Goal: Task Accomplishment & Management: Manage account settings

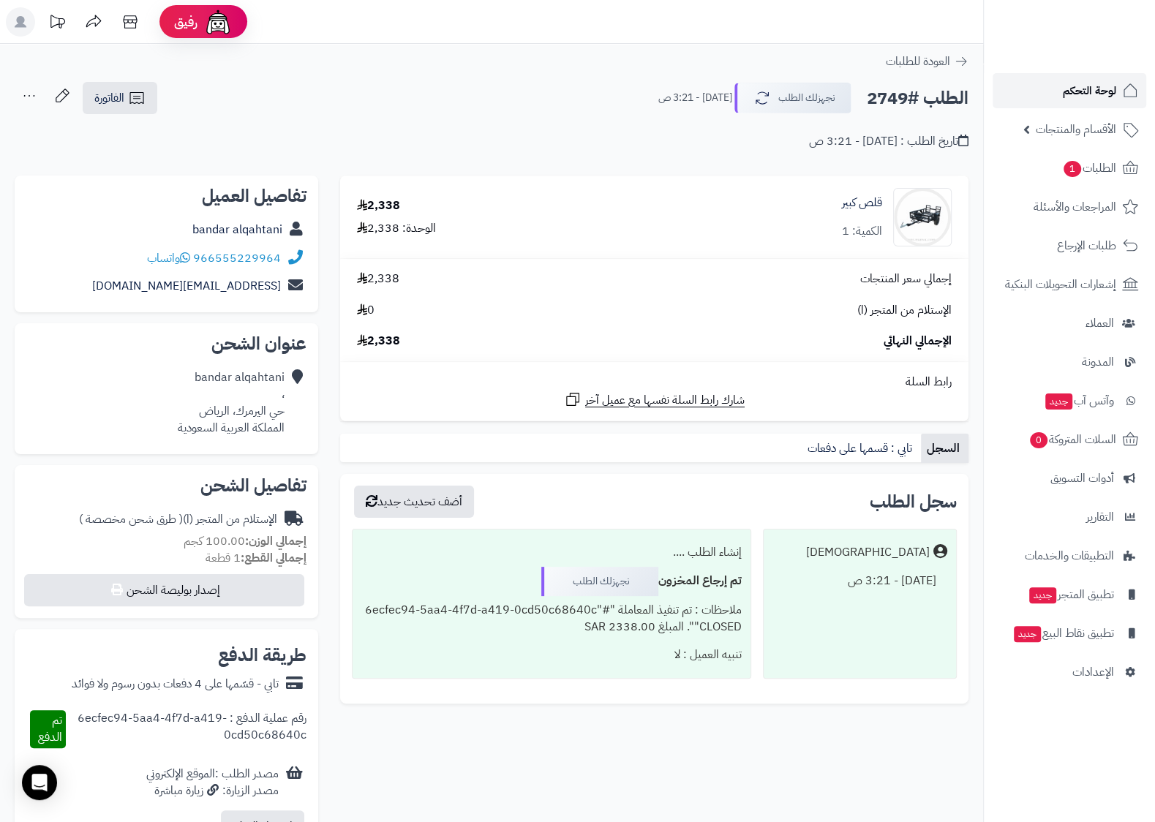
click at [1098, 85] on span "لوحة التحكم" at bounding box center [1089, 90] width 53 height 20
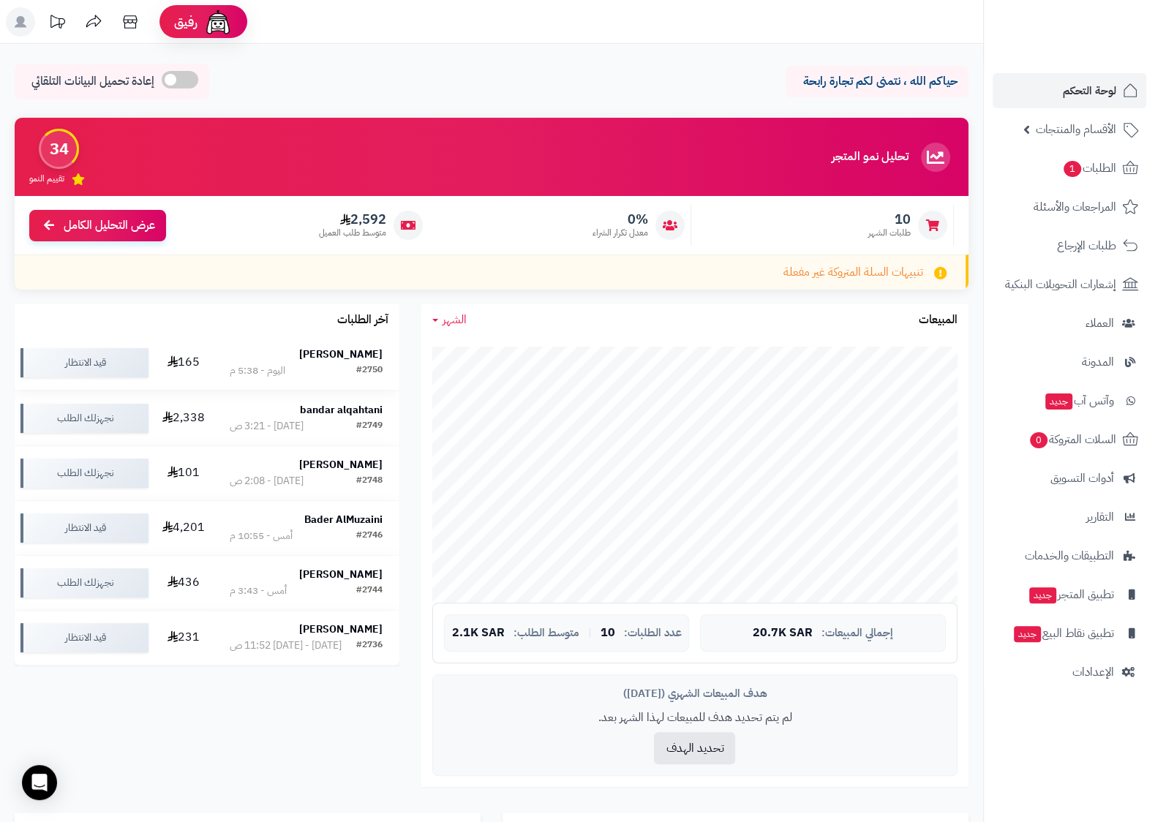
click at [300, 348] on td "نايف الحازمي #2750 اليوم - 5:38 م" at bounding box center [306, 363] width 187 height 54
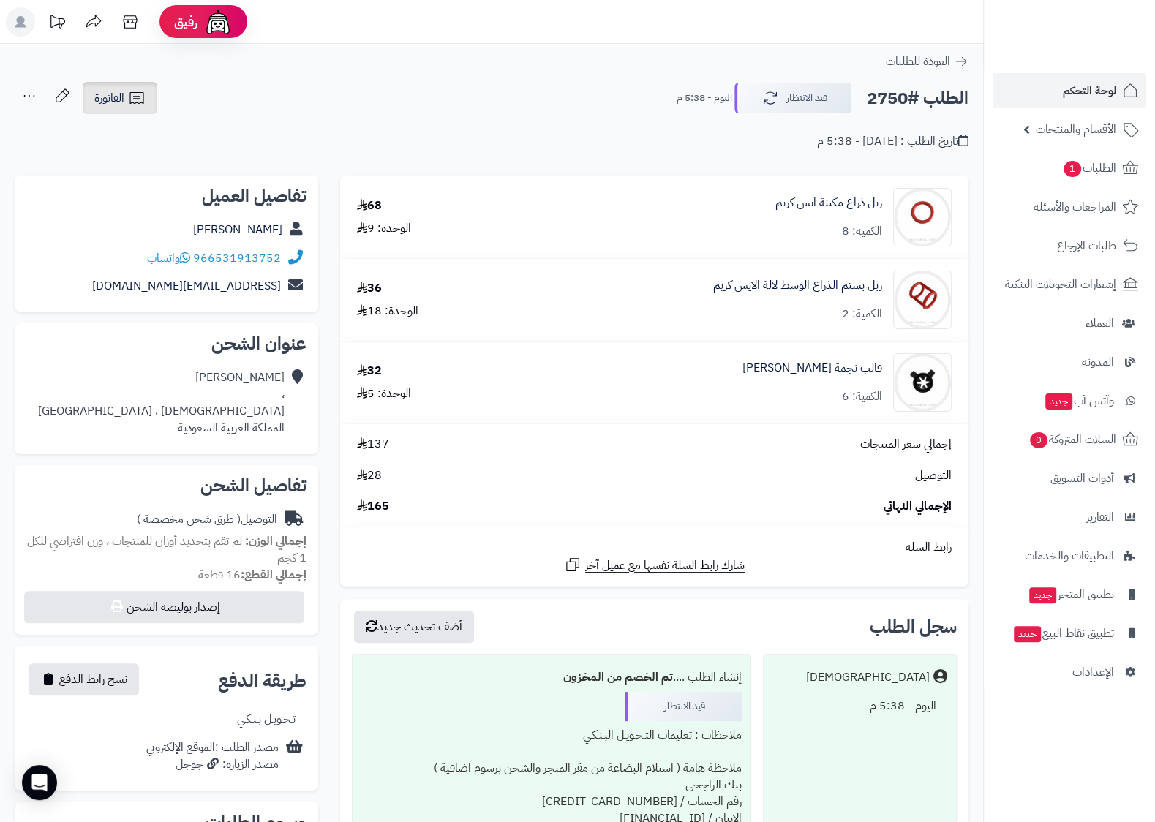
click at [121, 102] on span "الفاتورة" at bounding box center [109, 98] width 30 height 18
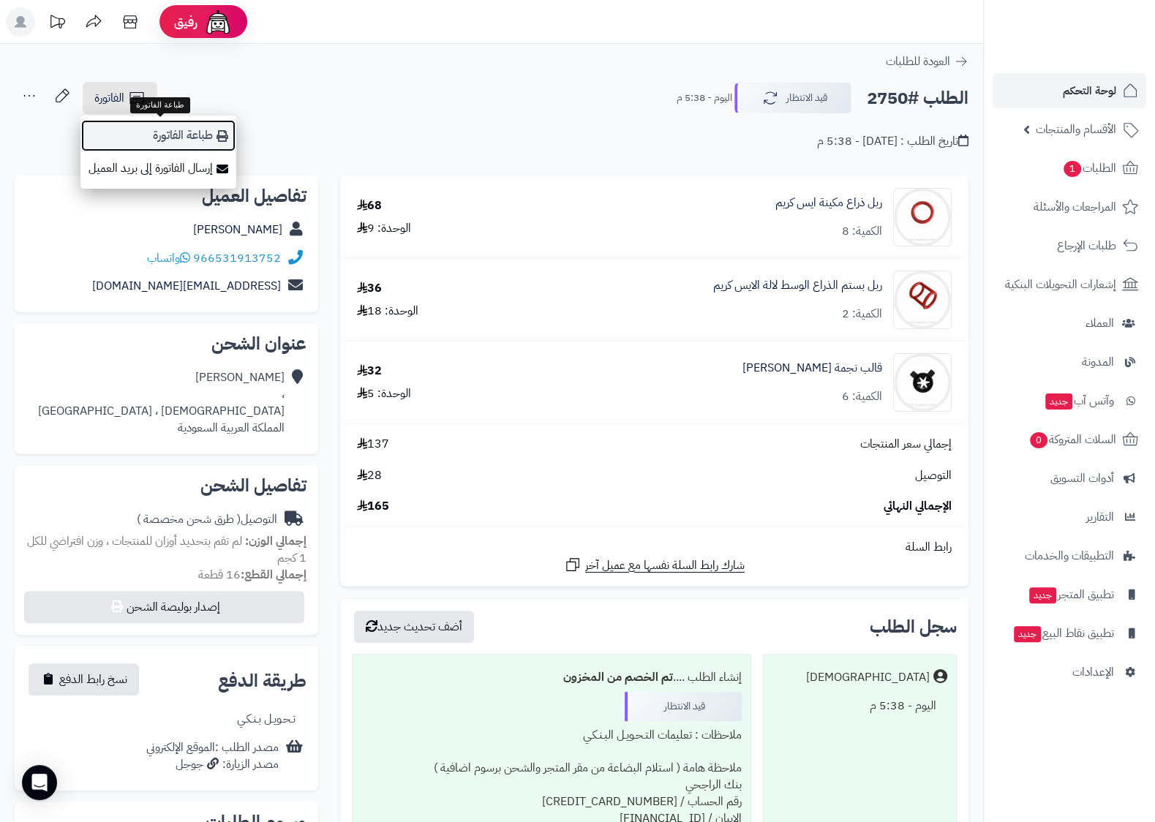
click at [165, 138] on link "طباعة الفاتورة" at bounding box center [158, 135] width 156 height 33
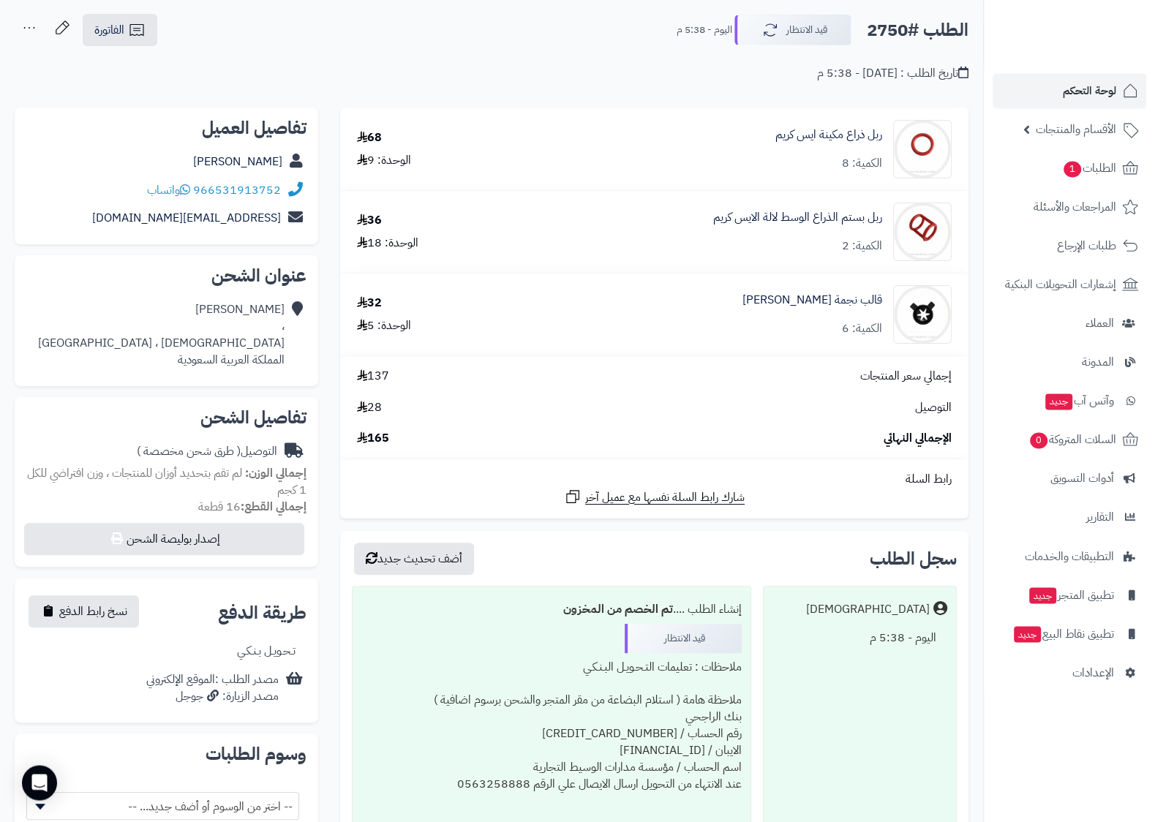
scroll to position [154, 0]
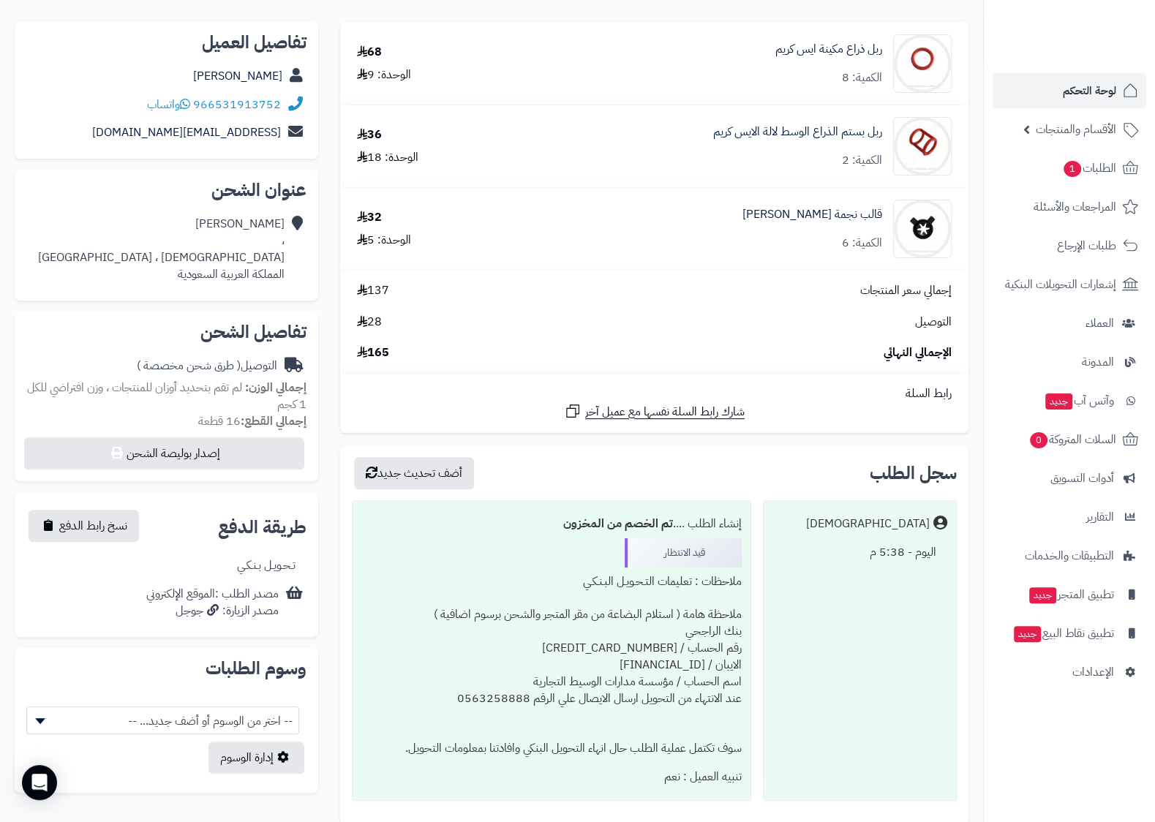
click at [659, 558] on div "قيد الانتظار" at bounding box center [683, 553] width 117 height 29
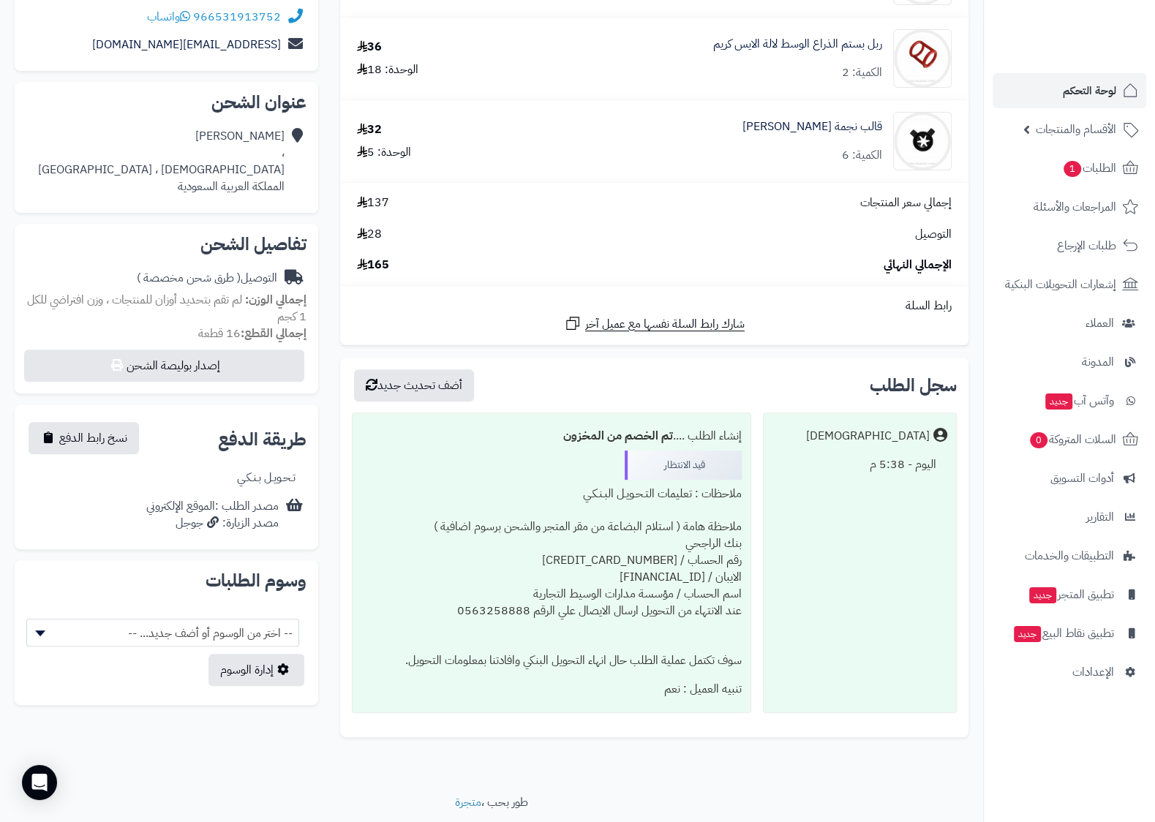
scroll to position [213, 0]
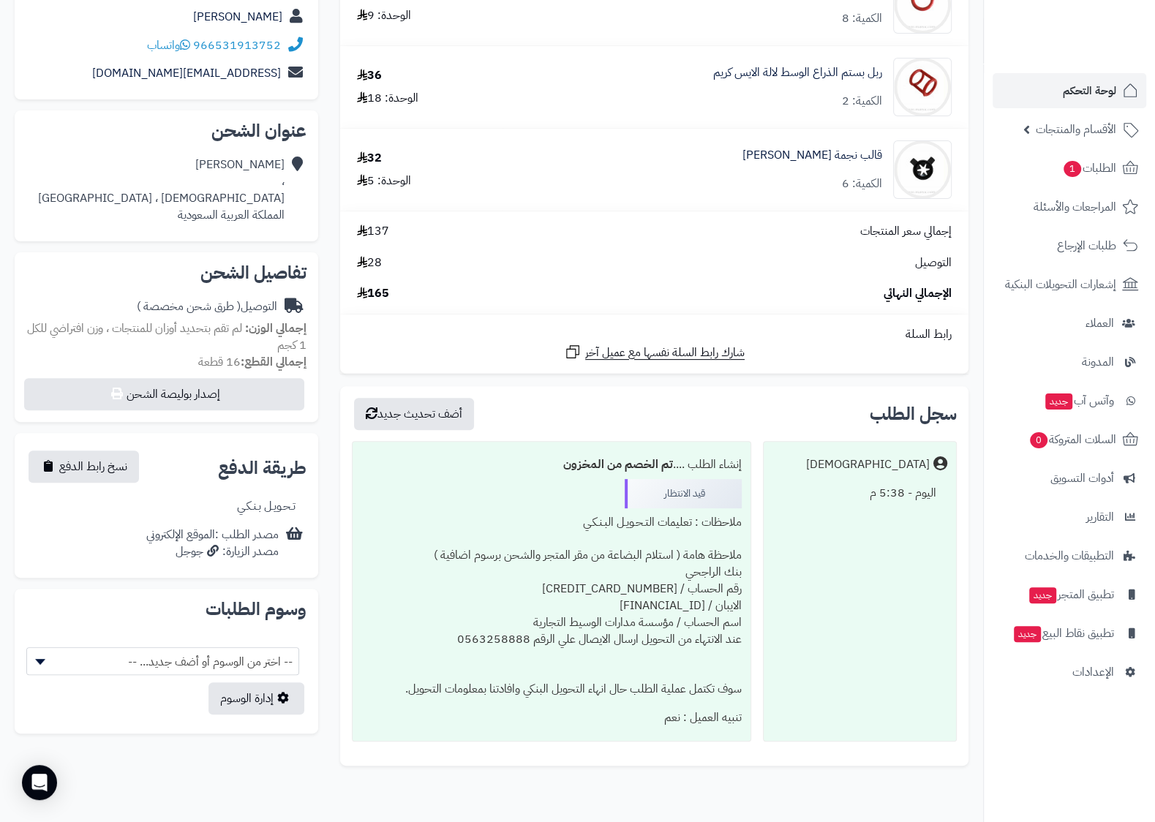
click at [648, 495] on div "قيد الانتظار" at bounding box center [683, 493] width 117 height 29
click at [74, 469] on span "نسخ رابط الدفع" at bounding box center [93, 466] width 68 height 18
click at [74, 469] on span "تم النسخ" at bounding box center [79, 466] width 40 height 18
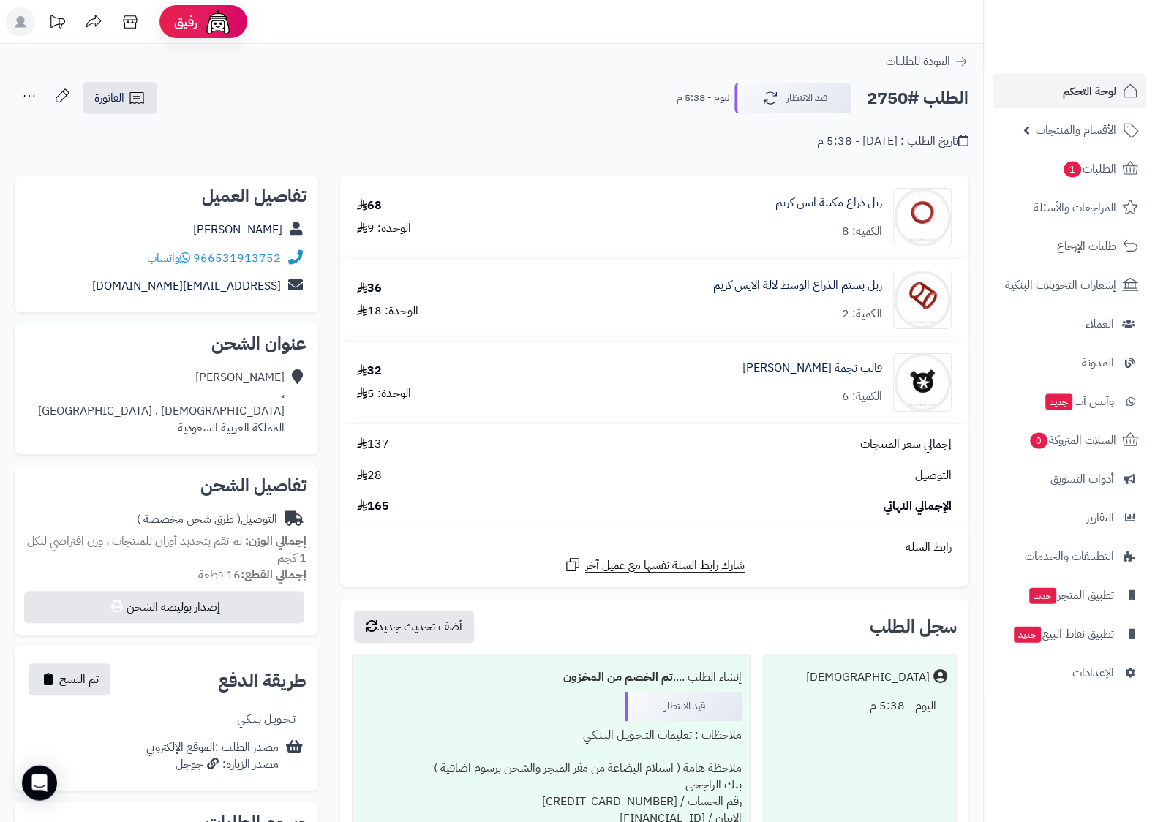
scroll to position [0, 0]
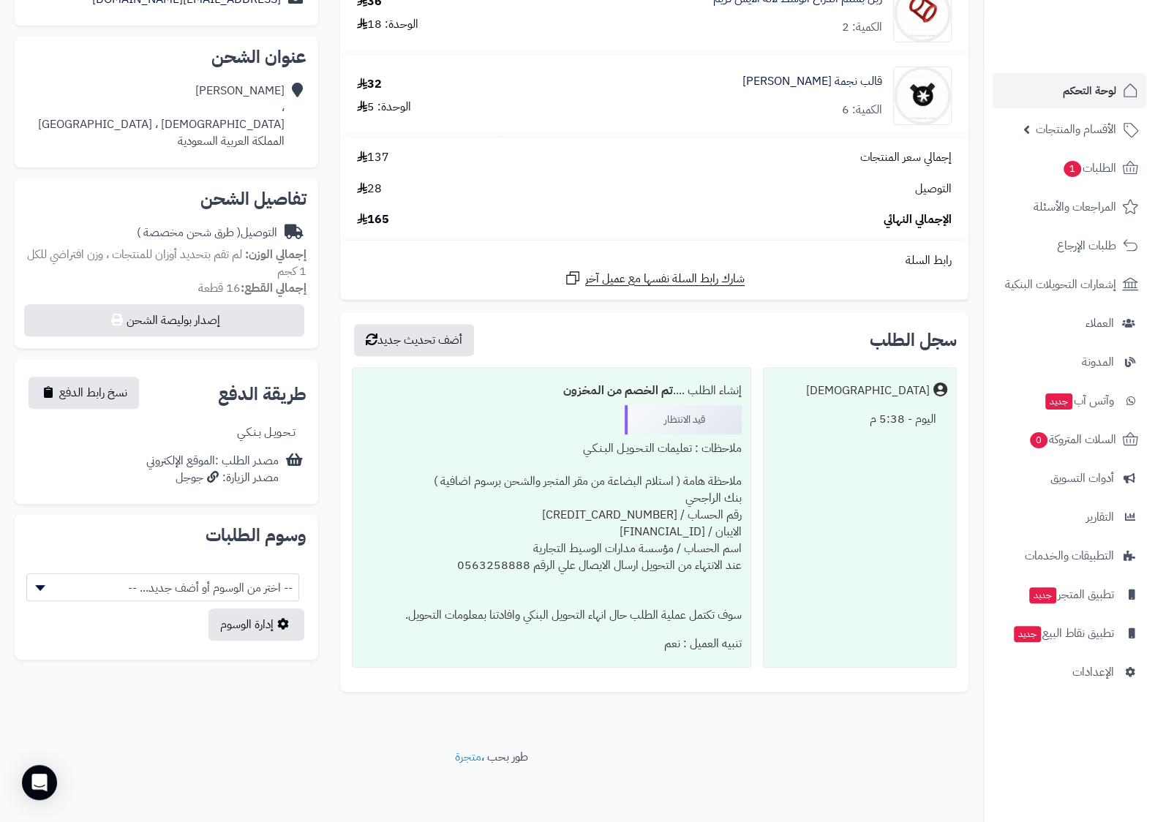
click at [541, 529] on div "ملاحظات : تعليمات التـحـويـل البـنـكـي ملاحظة هامة ( استلام البضاعة من مقر المت…" at bounding box center [551, 532] width 380 height 195
click at [697, 551] on div "ملاحظات : تعليمات التـحـويـل البـنـكـي ملاحظة هامة ( استلام البضاعة من مقر المت…" at bounding box center [551, 532] width 380 height 195
click at [141, 575] on span "-- اختر من الوسوم أو أضف جديد... --" at bounding box center [162, 588] width 271 height 28
click at [290, 625] on link "إدارة الوسوم" at bounding box center [257, 625] width 96 height 32
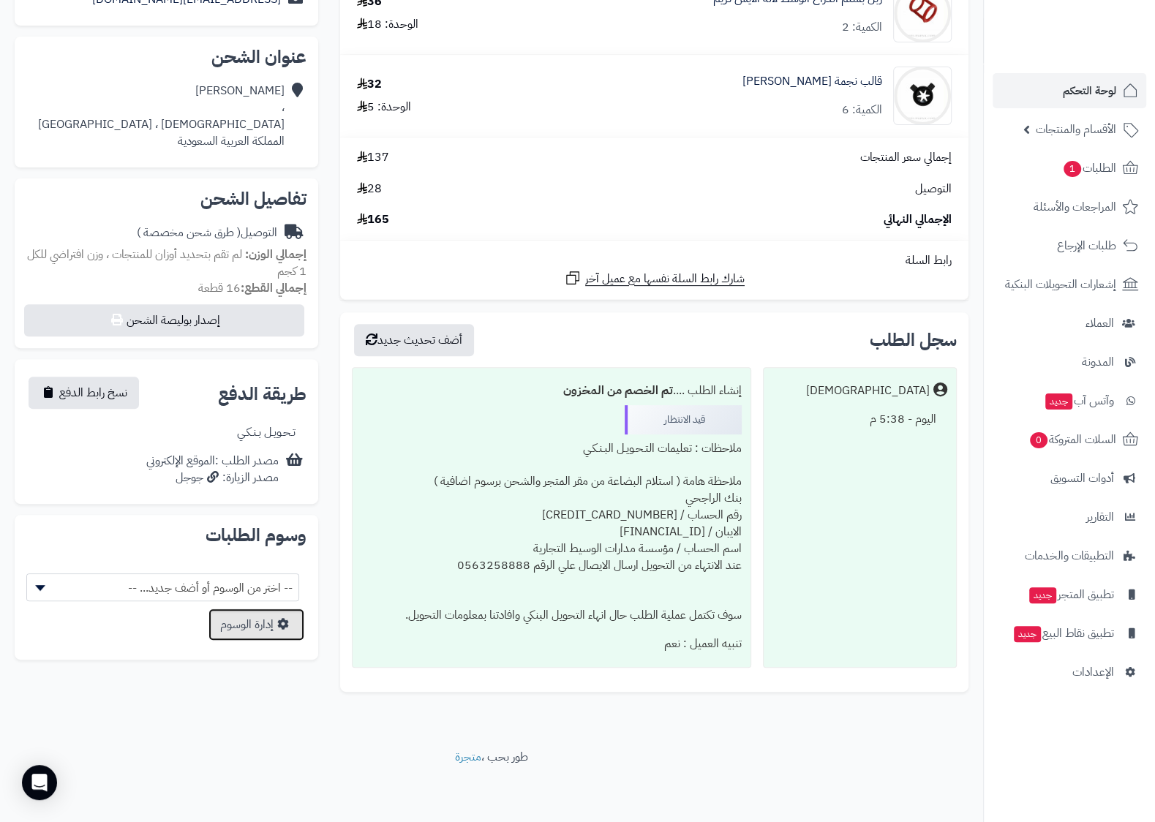
scroll to position [0, 0]
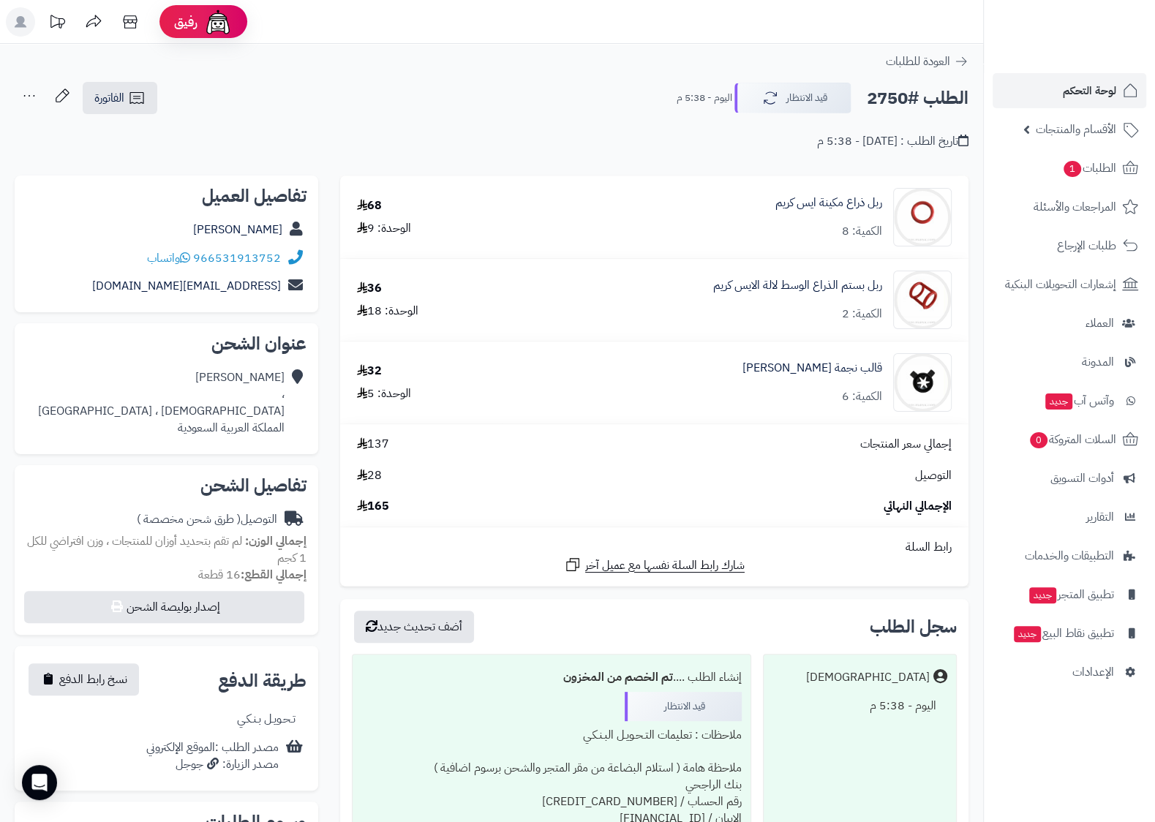
click at [408, 230] on div "الوحدة: 9" at bounding box center [384, 228] width 54 height 17
click at [416, 230] on div "68 الوحدة: 9" at bounding box center [421, 218] width 151 height 40
click at [417, 235] on div "68 الوحدة: 9" at bounding box center [421, 218] width 151 height 40
drag, startPoint x: 412, startPoint y: 229, endPoint x: 383, endPoint y: 228, distance: 28.6
click at [383, 228] on div "الوحدة: 9" at bounding box center [384, 228] width 54 height 17
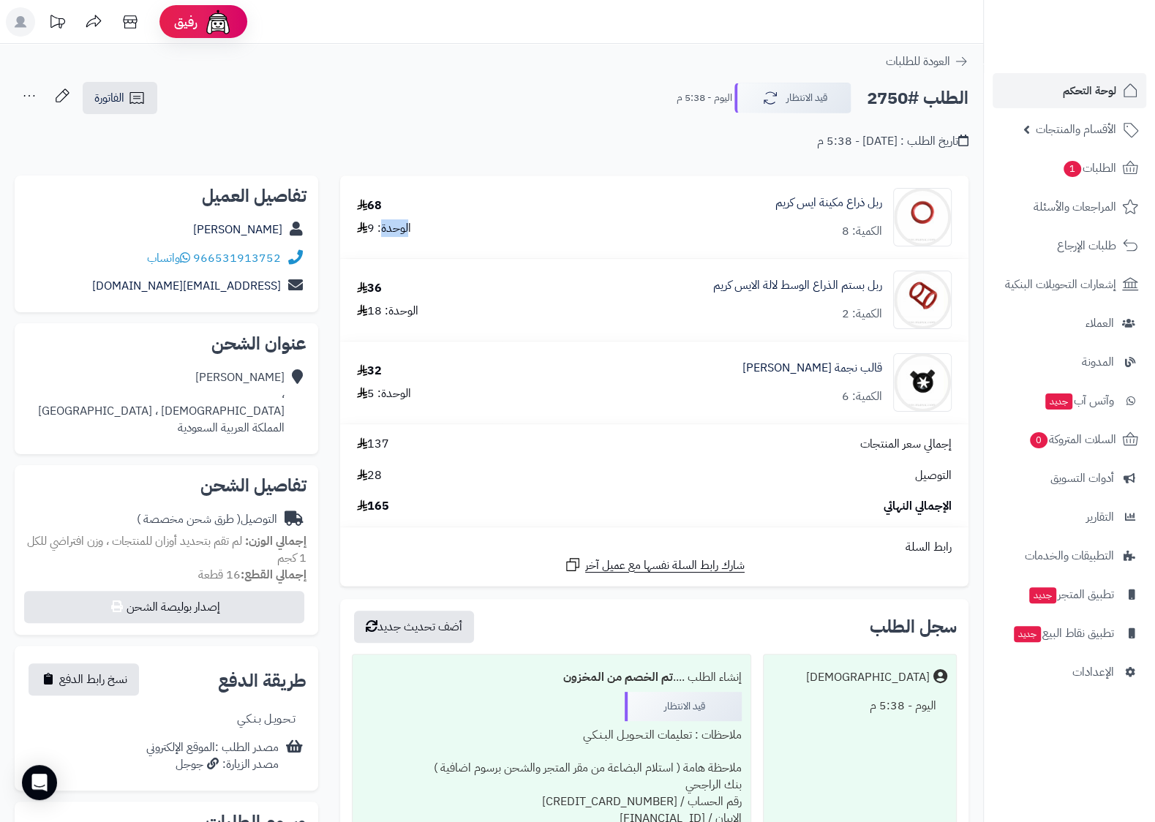
click at [383, 228] on div "الوحدة: 9" at bounding box center [384, 228] width 54 height 17
drag, startPoint x: 369, startPoint y: 230, endPoint x: 392, endPoint y: 231, distance: 23.4
click at [392, 234] on div "الوحدة: 9" at bounding box center [384, 228] width 54 height 17
click at [392, 231] on div "الوحدة: 9" at bounding box center [384, 228] width 54 height 17
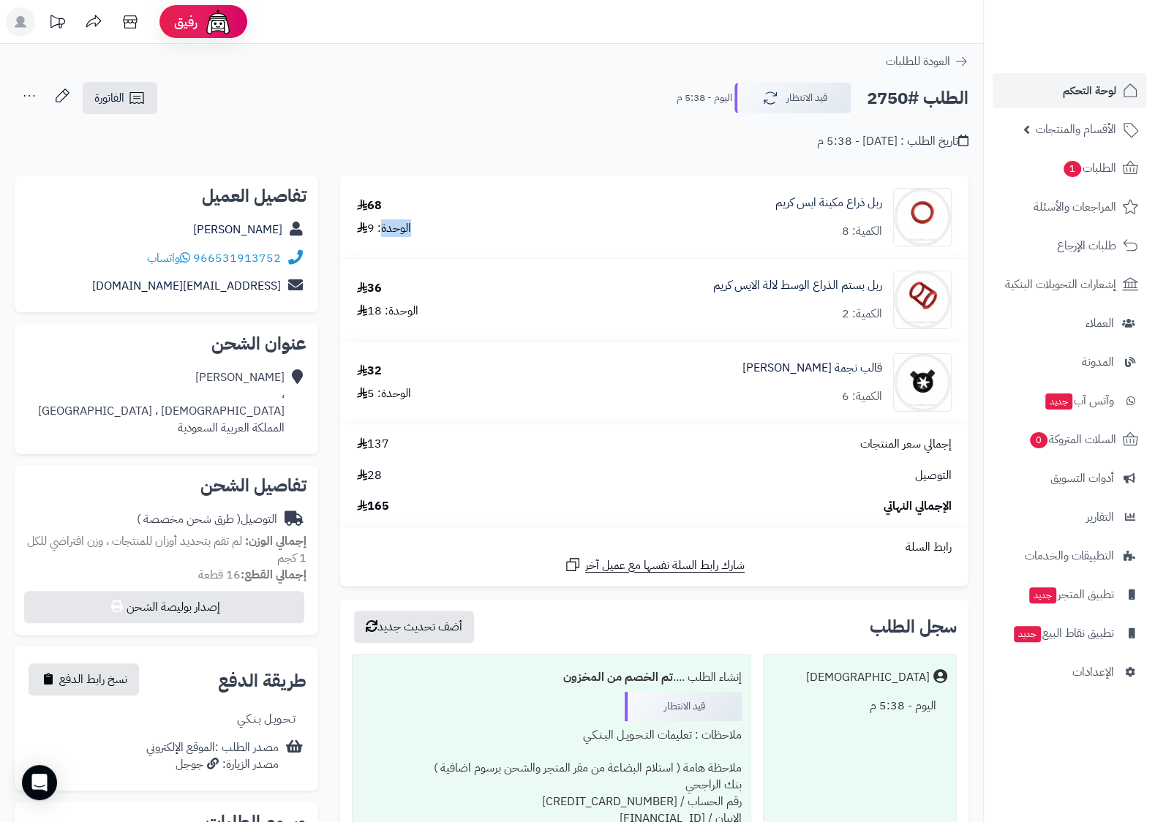
click at [402, 230] on div "الوحدة: 9" at bounding box center [384, 228] width 54 height 17
click at [443, 223] on div "68 الوحدة: 9" at bounding box center [421, 218] width 151 height 40
